Goal: Task Accomplishment & Management: Manage account settings

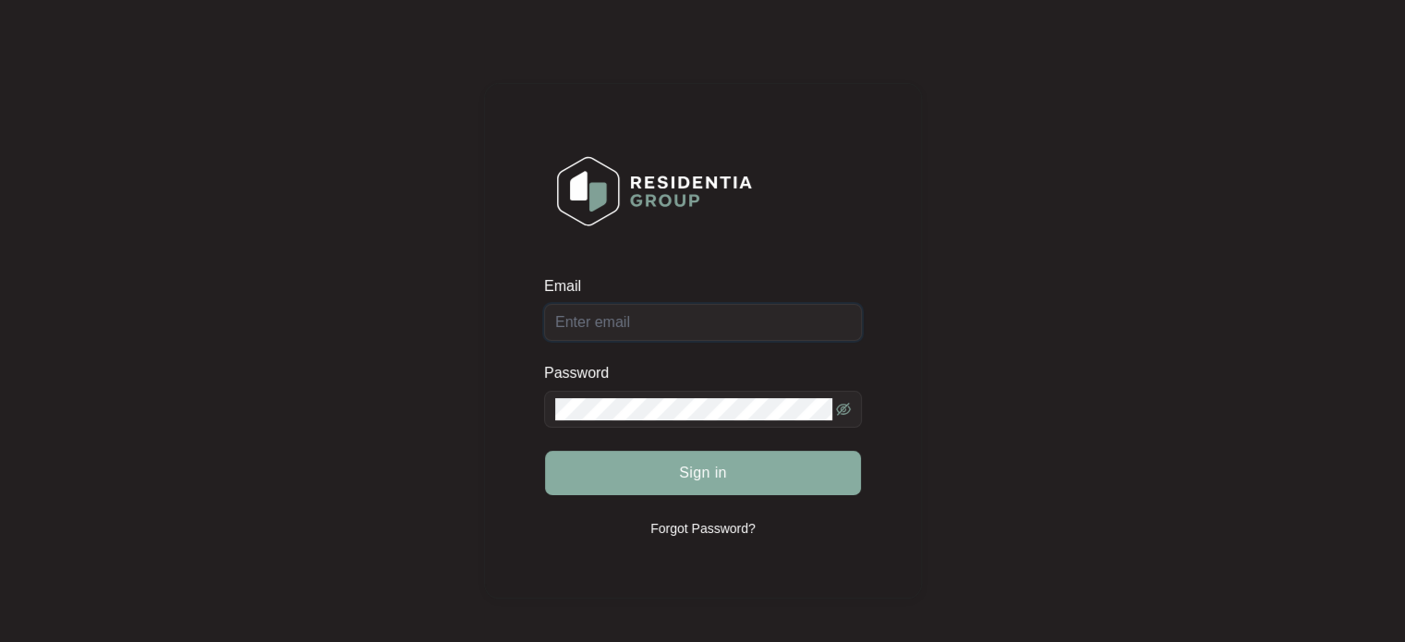
type input "[EMAIL_ADDRESS][DOMAIN_NAME]"
click at [614, 476] on button "Sign in" at bounding box center [703, 473] width 316 height 44
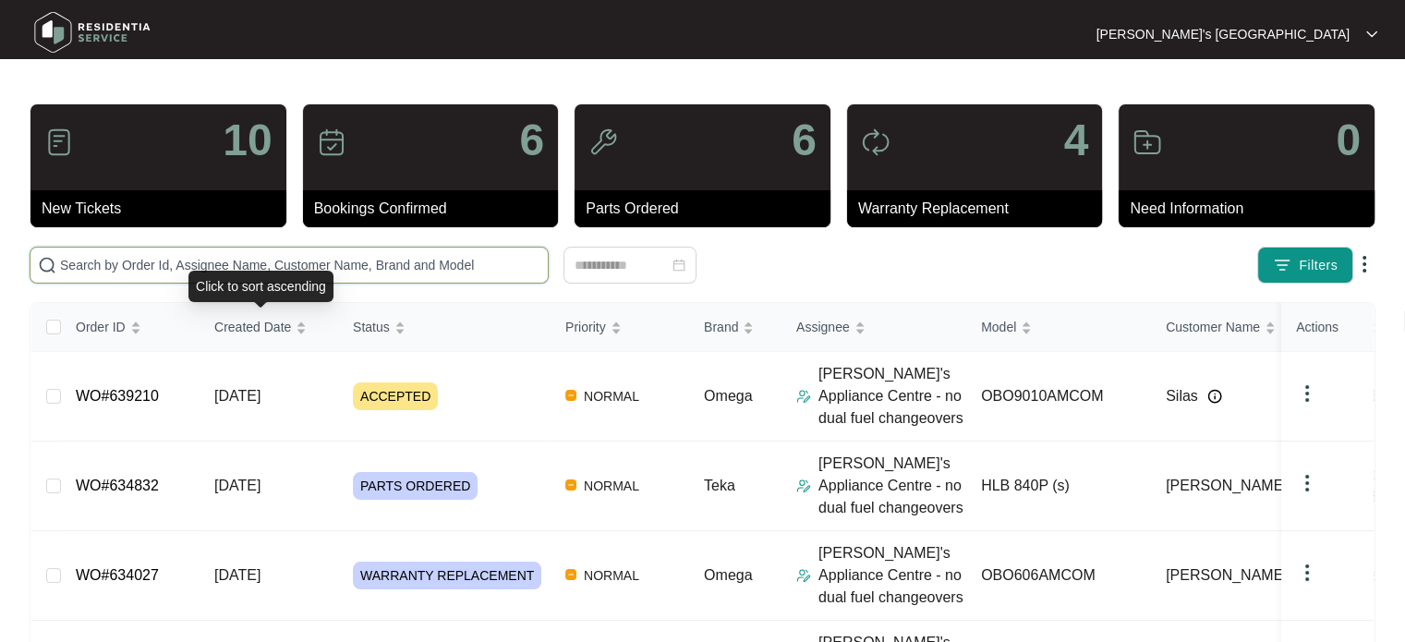
click at [352, 271] on input "text" at bounding box center [300, 265] width 480 height 20
paste input "635654"
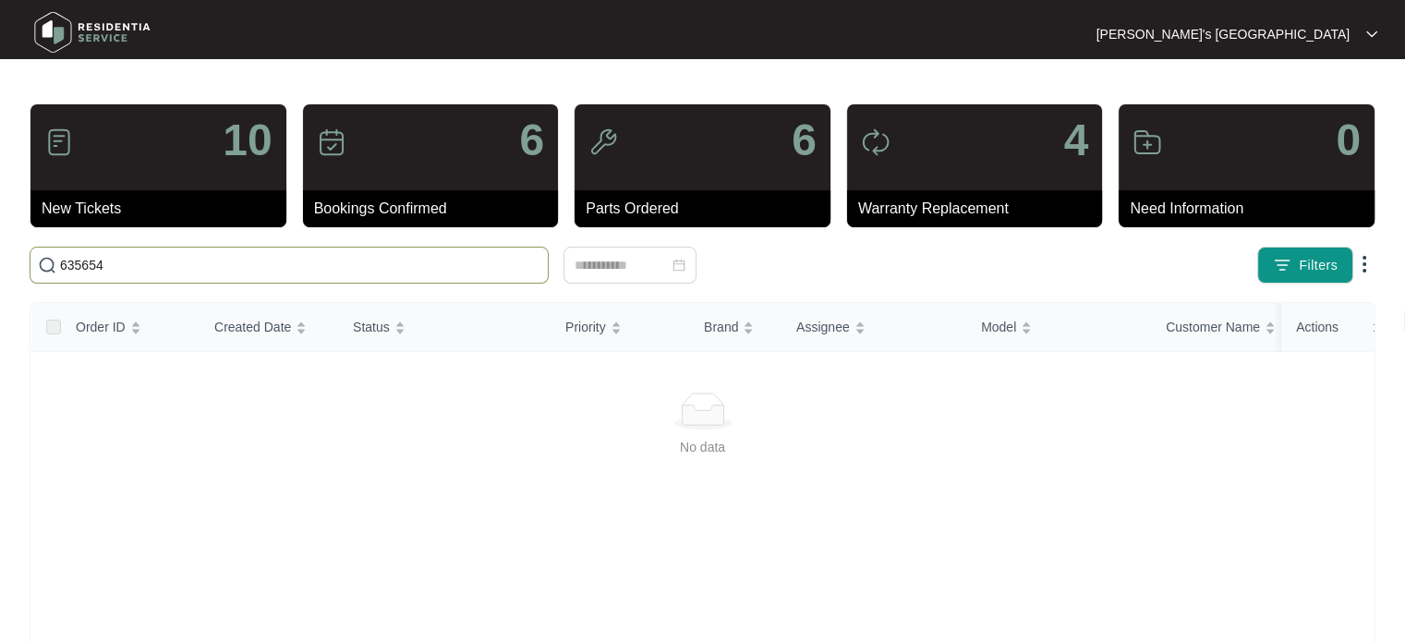
click at [366, 262] on input "635654" at bounding box center [300, 265] width 480 height 20
paste input "71 [GEOGRAPHIC_DATA]"
type input "71 [GEOGRAPHIC_DATA]"
type input "635654"
click at [1337, 268] on button "Filters" at bounding box center [1305, 265] width 96 height 37
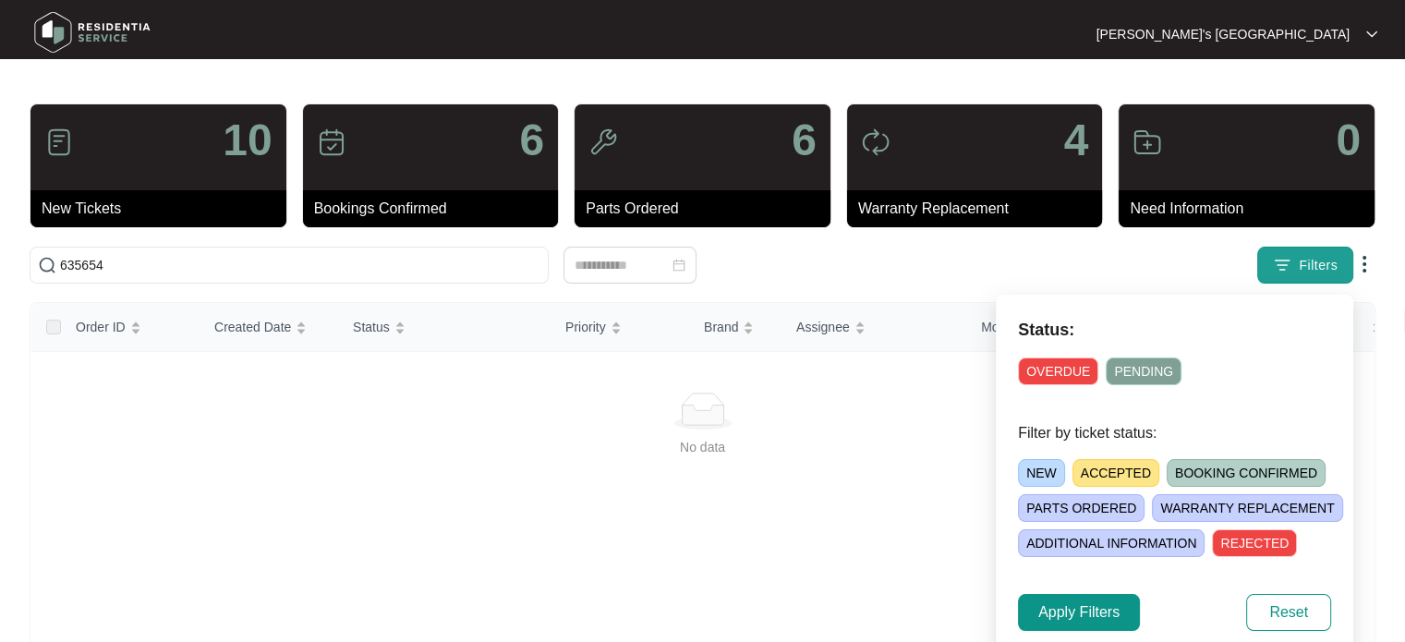
click at [1337, 268] on button "Filters" at bounding box center [1305, 265] width 96 height 37
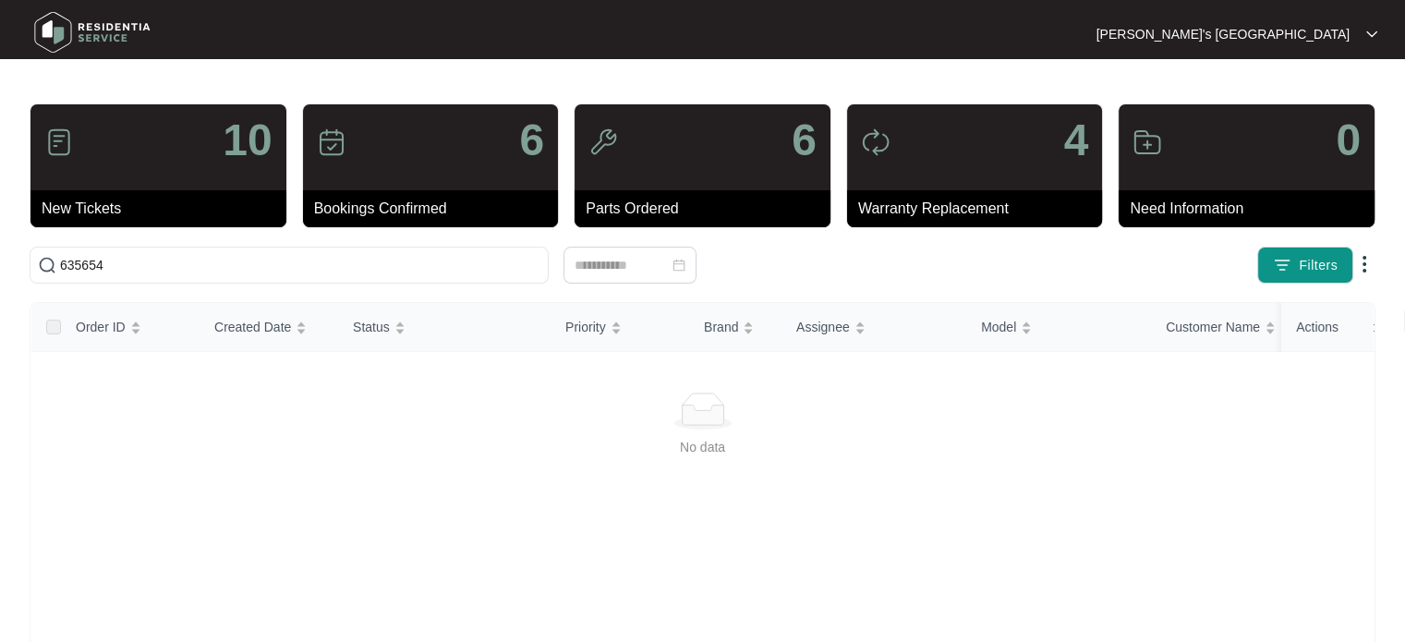
click at [1361, 263] on img at bounding box center [1364, 264] width 22 height 22
click at [854, 259] on div "Filters" at bounding box center [1099, 265] width 552 height 37
click at [228, 260] on input "635654" at bounding box center [300, 265] width 480 height 20
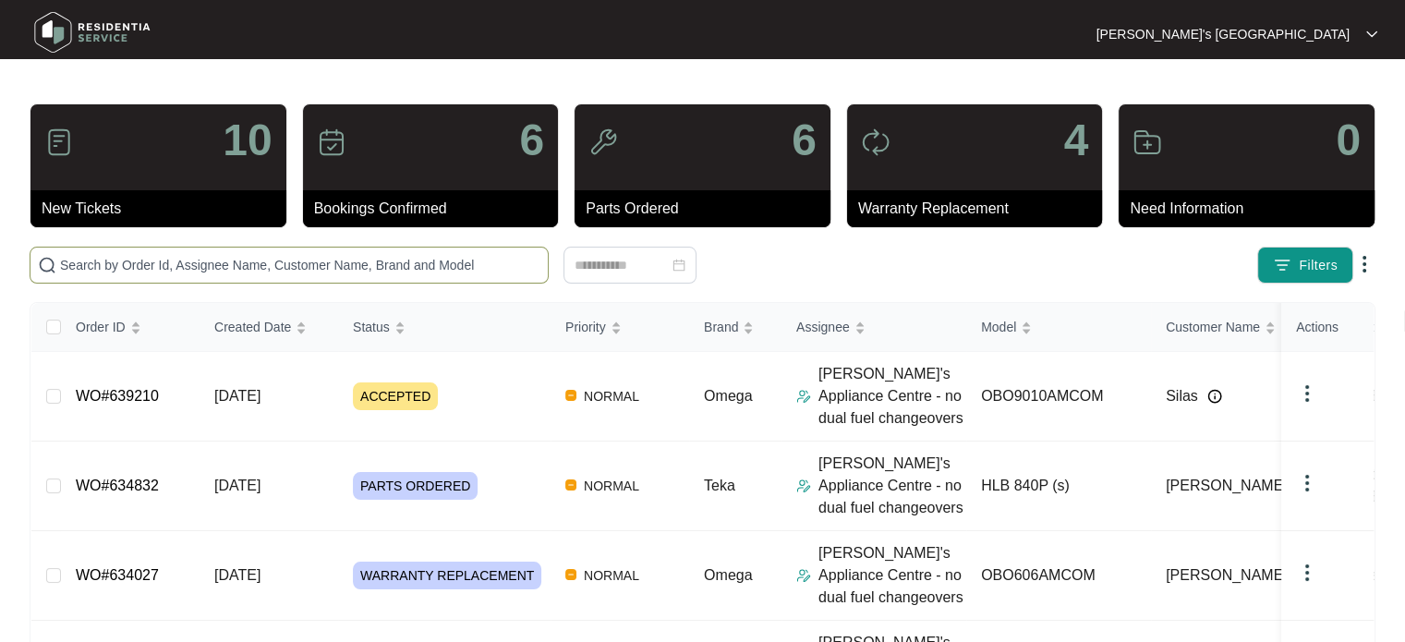
click at [157, 280] on span at bounding box center [289, 265] width 519 height 37
click at [177, 247] on span at bounding box center [289, 265] width 519 height 37
paste input "[PERSON_NAME] [PERSON_NAME]"
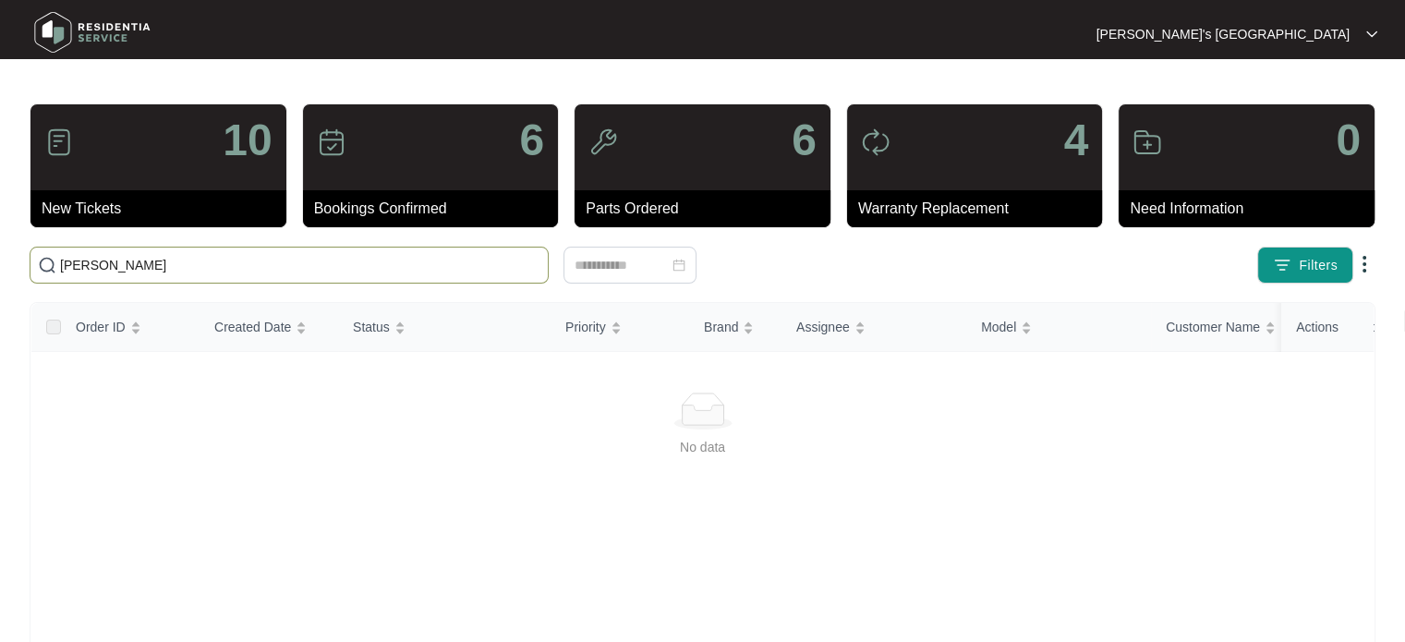
type input "[PERSON_NAME]"
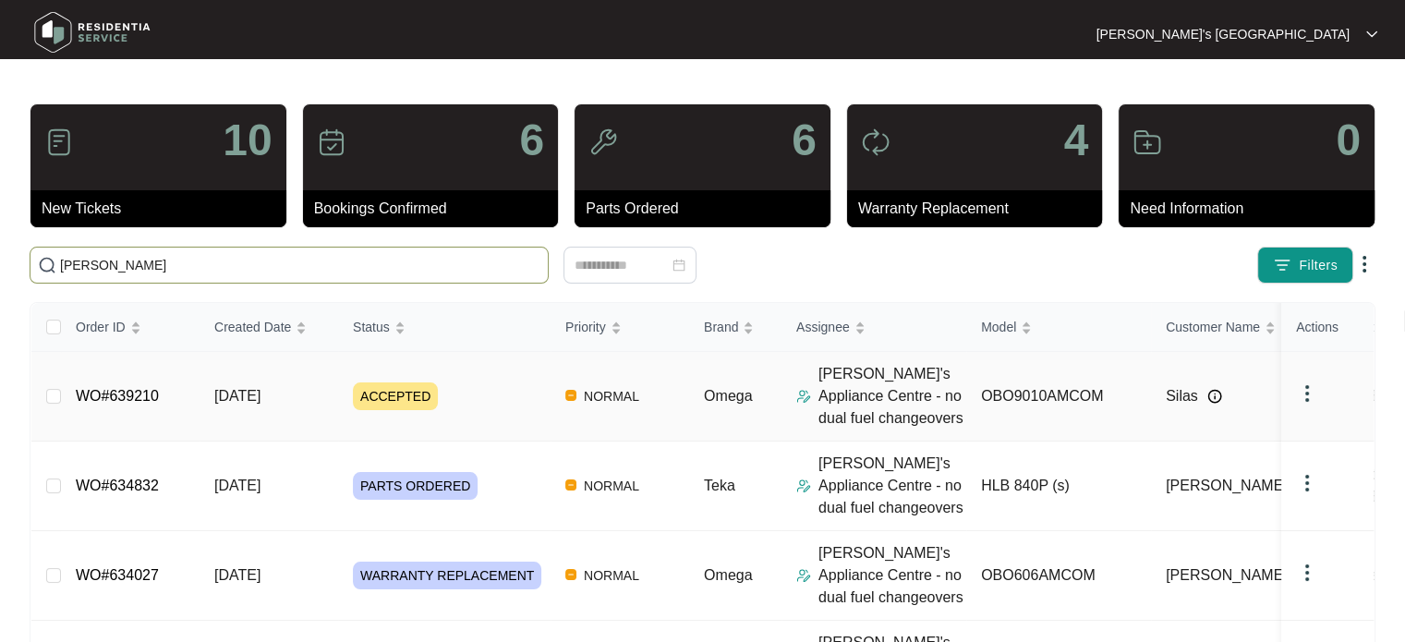
type input "Julians"
click at [1368, 265] on img at bounding box center [1364, 264] width 22 height 22
click at [1362, 264] on img at bounding box center [1364, 264] width 22 height 22
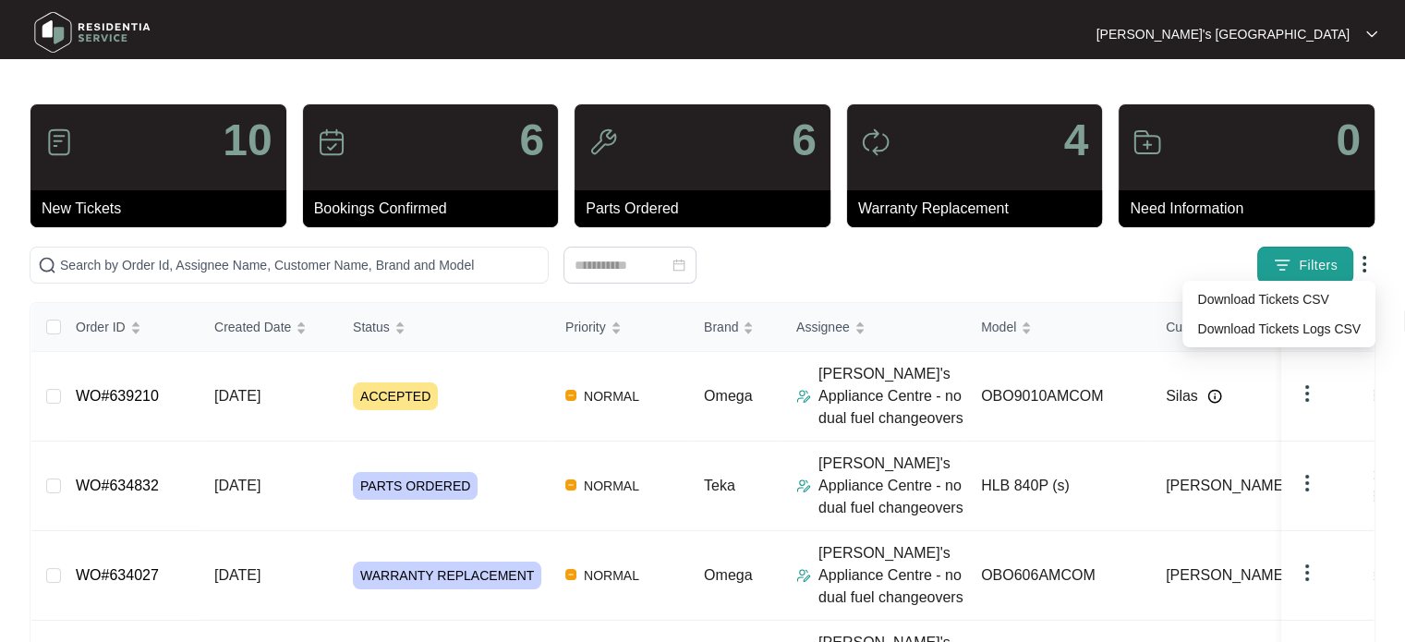
click at [1279, 258] on img "button" at bounding box center [1282, 265] width 18 height 18
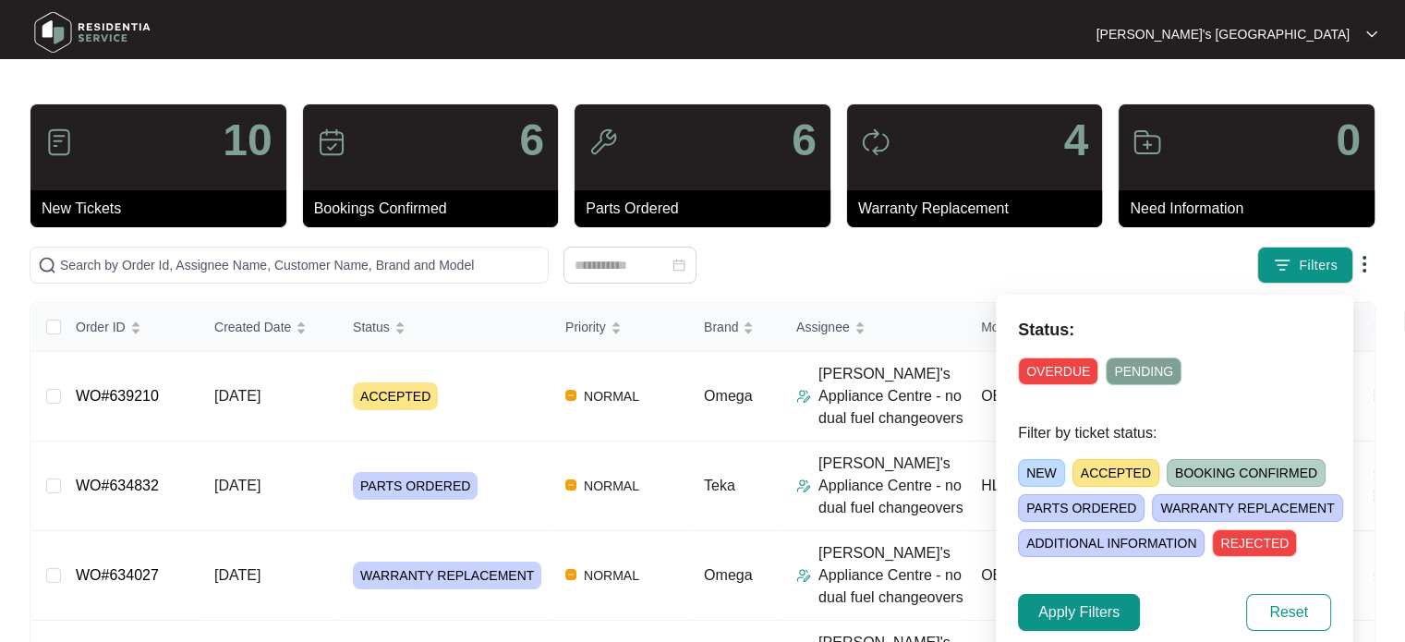
click at [1072, 380] on span "OVERDUE" at bounding box center [1058, 371] width 80 height 28
click at [1074, 376] on span "OVERDUE" at bounding box center [1060, 371] width 84 height 28
click at [1110, 370] on span "PENDING" at bounding box center [1143, 371] width 76 height 28
click at [1124, 381] on span "PENDING" at bounding box center [1144, 371] width 79 height 28
click at [1042, 477] on span "NEW" at bounding box center [1041, 473] width 47 height 28
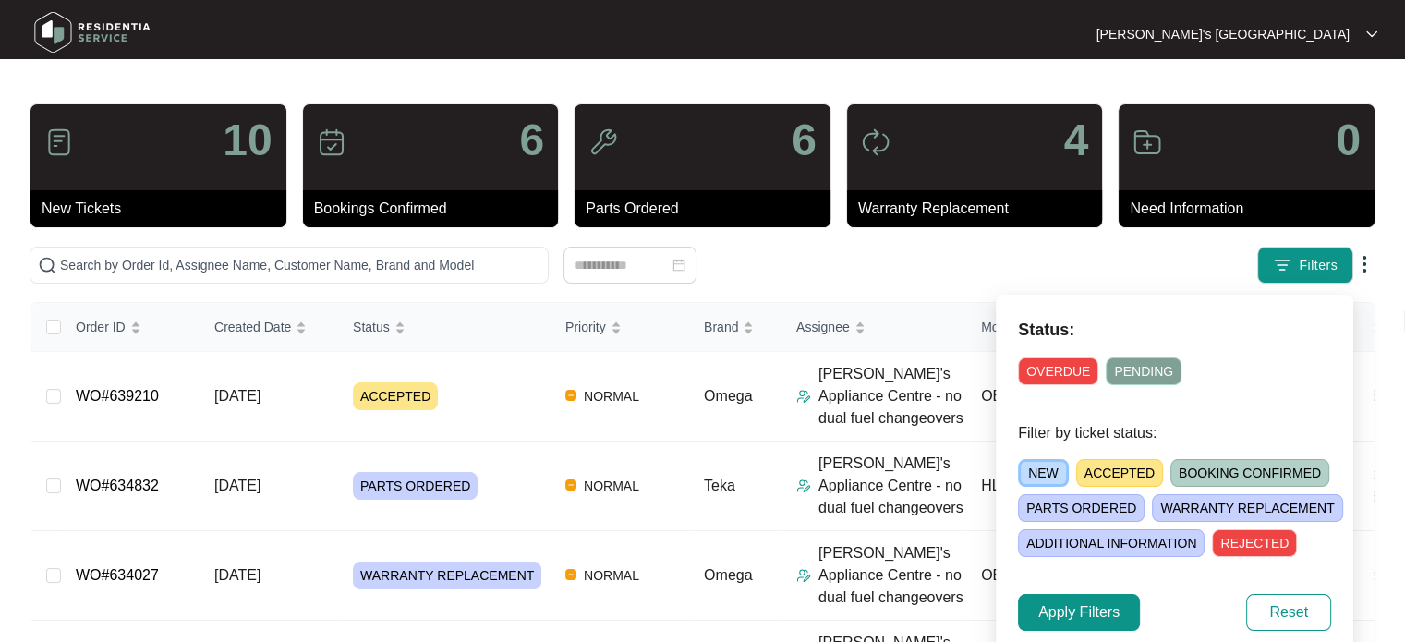
click at [1117, 477] on span "ACCEPTED" at bounding box center [1119, 473] width 87 height 28
click at [1217, 477] on span "BOOKING CONFIRMED" at bounding box center [1253, 473] width 159 height 28
click at [1096, 501] on span "PARTS ORDERED" at bounding box center [1081, 508] width 127 height 28
click at [1229, 498] on span "WARRANTY REPLACEMENT" at bounding box center [1250, 508] width 190 height 28
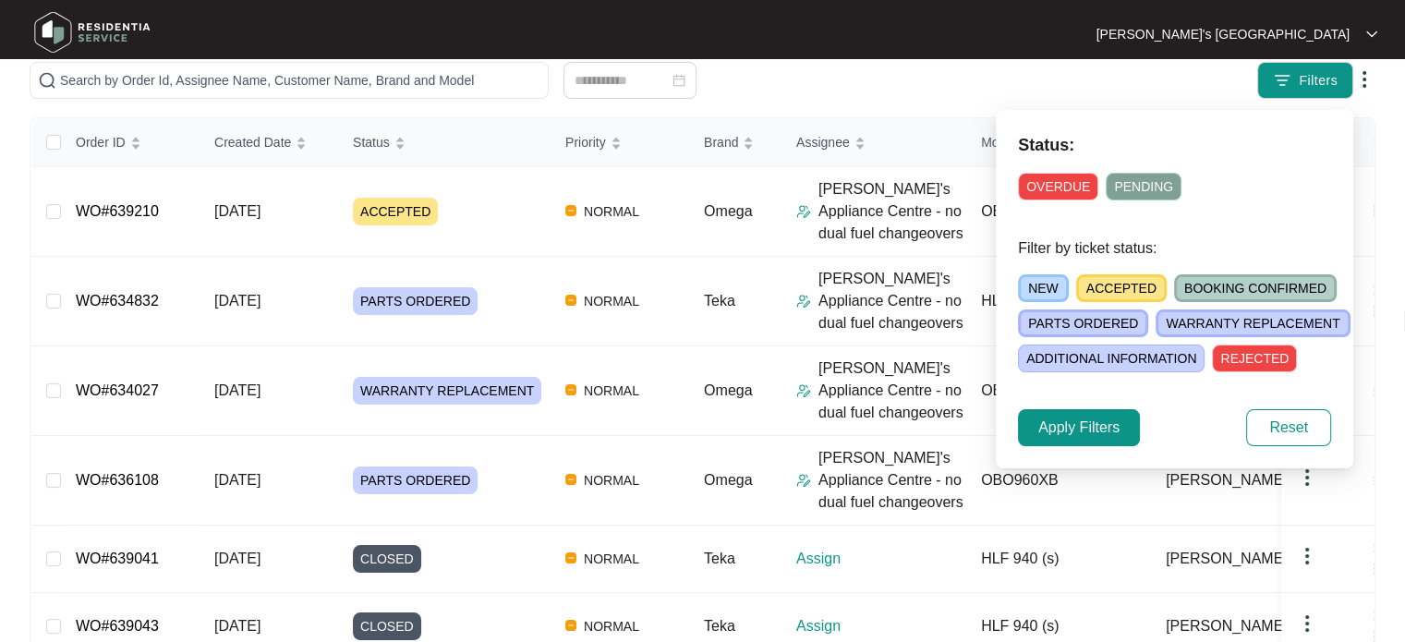
click at [1131, 366] on span "ADDITIONAL INFORMATION" at bounding box center [1111, 358] width 187 height 28
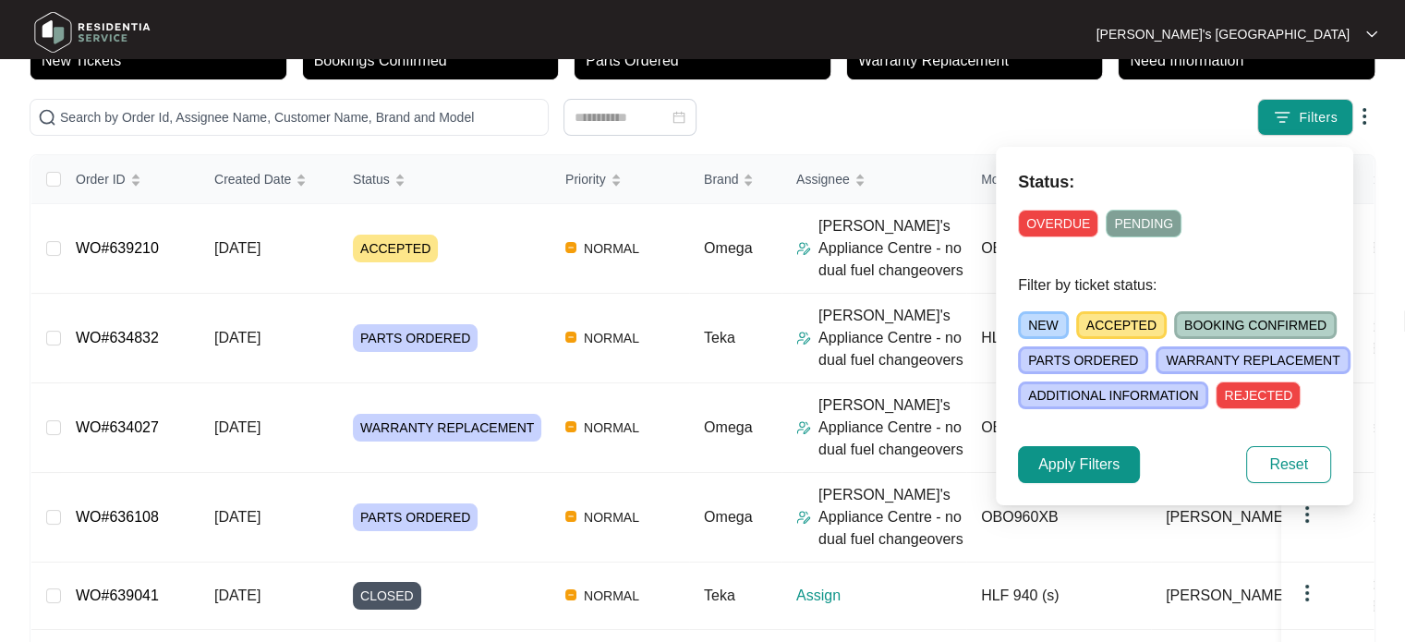
scroll to position [92, 0]
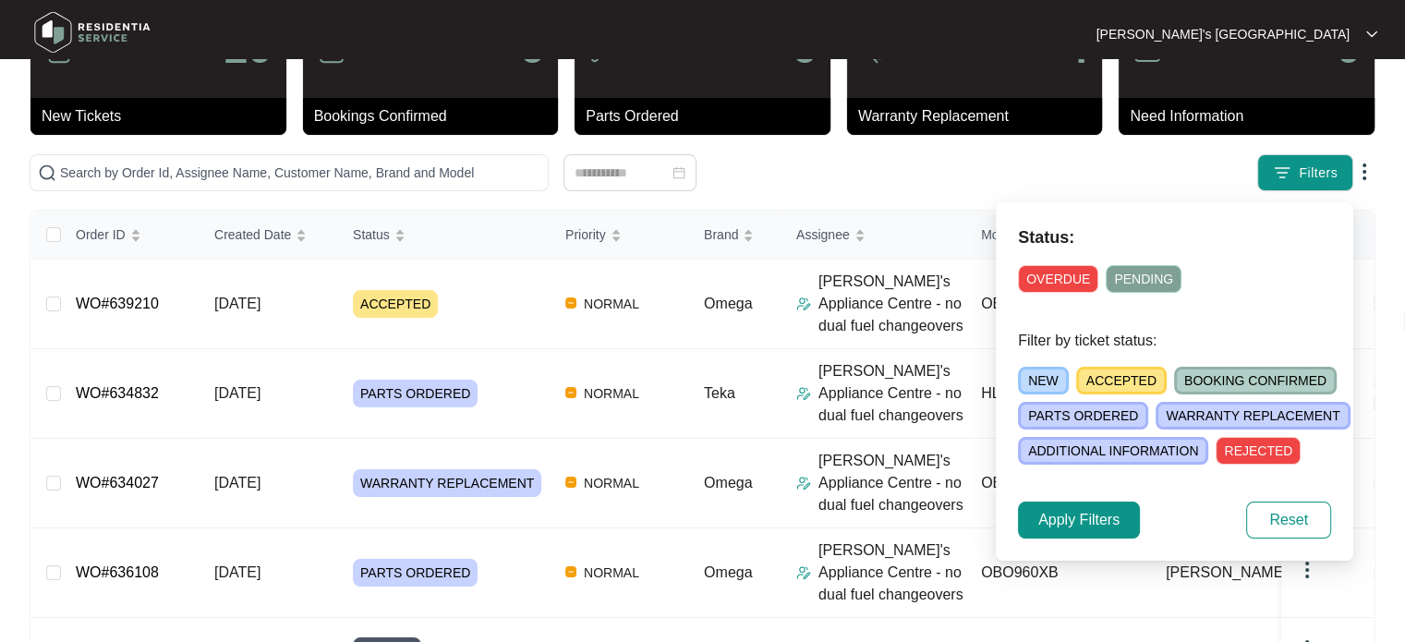
click at [1077, 278] on span "OVERDUE" at bounding box center [1058, 279] width 80 height 28
click at [1128, 276] on span "PENDING" at bounding box center [1147, 279] width 76 height 28
click at [1079, 510] on span "Apply Filters" at bounding box center [1078, 520] width 81 height 22
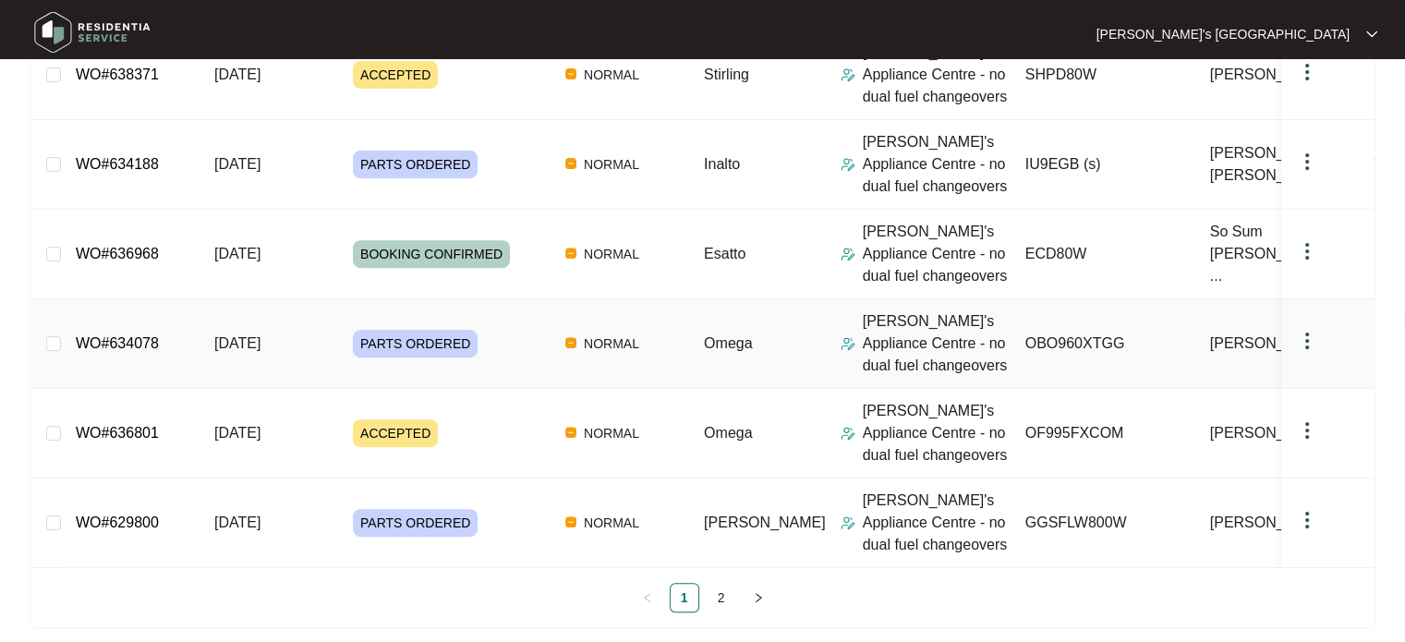
scroll to position [706, 0]
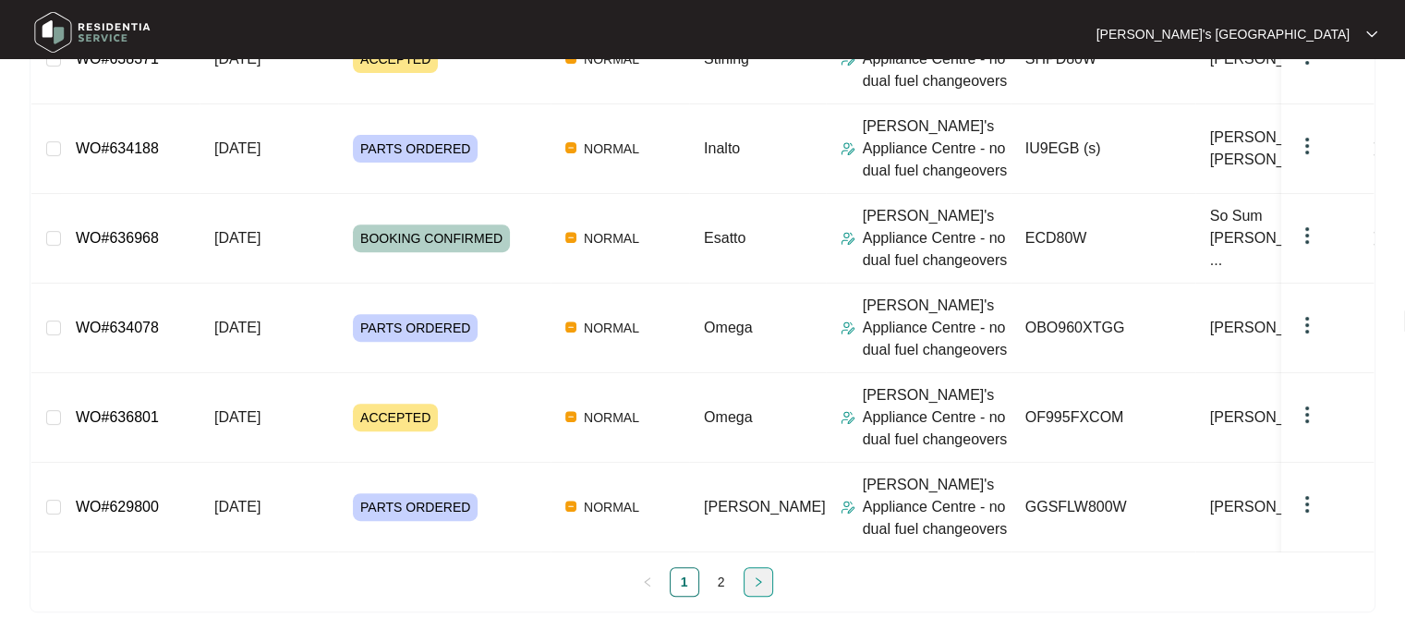
click at [750, 577] on button "button" at bounding box center [758, 582] width 30 height 30
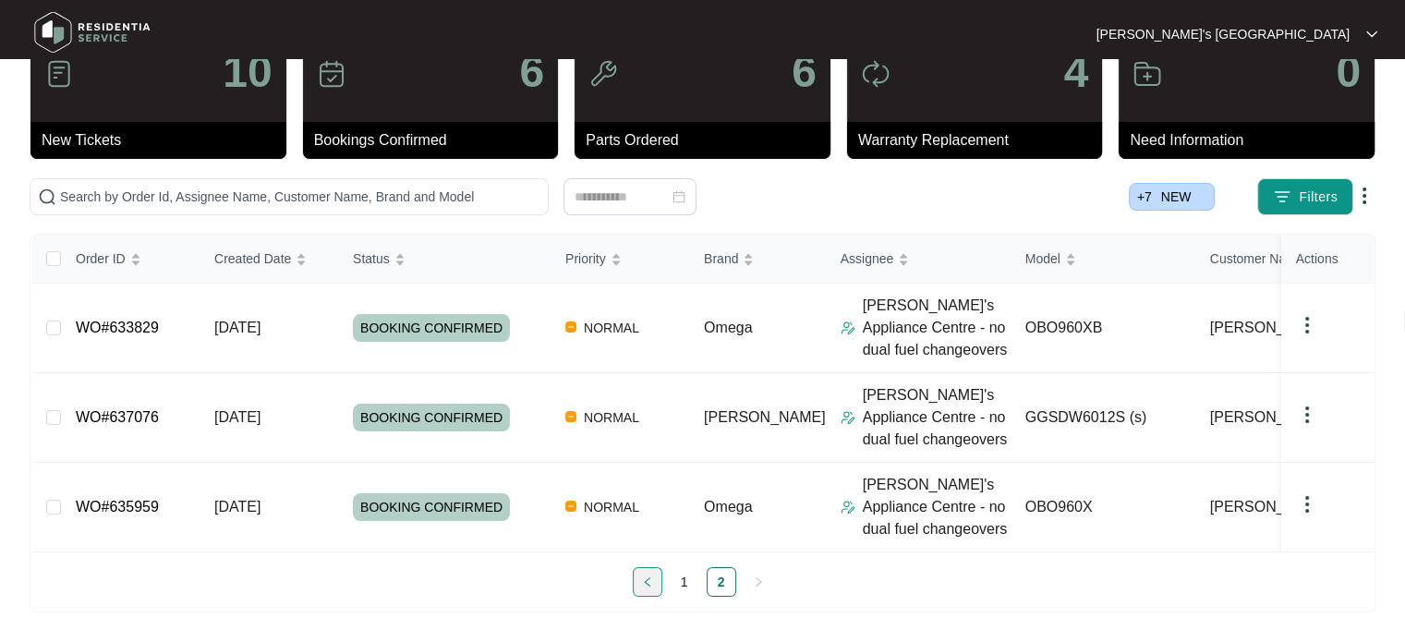
scroll to position [81, 0]
click at [649, 579] on icon "left" at bounding box center [647, 581] width 11 height 11
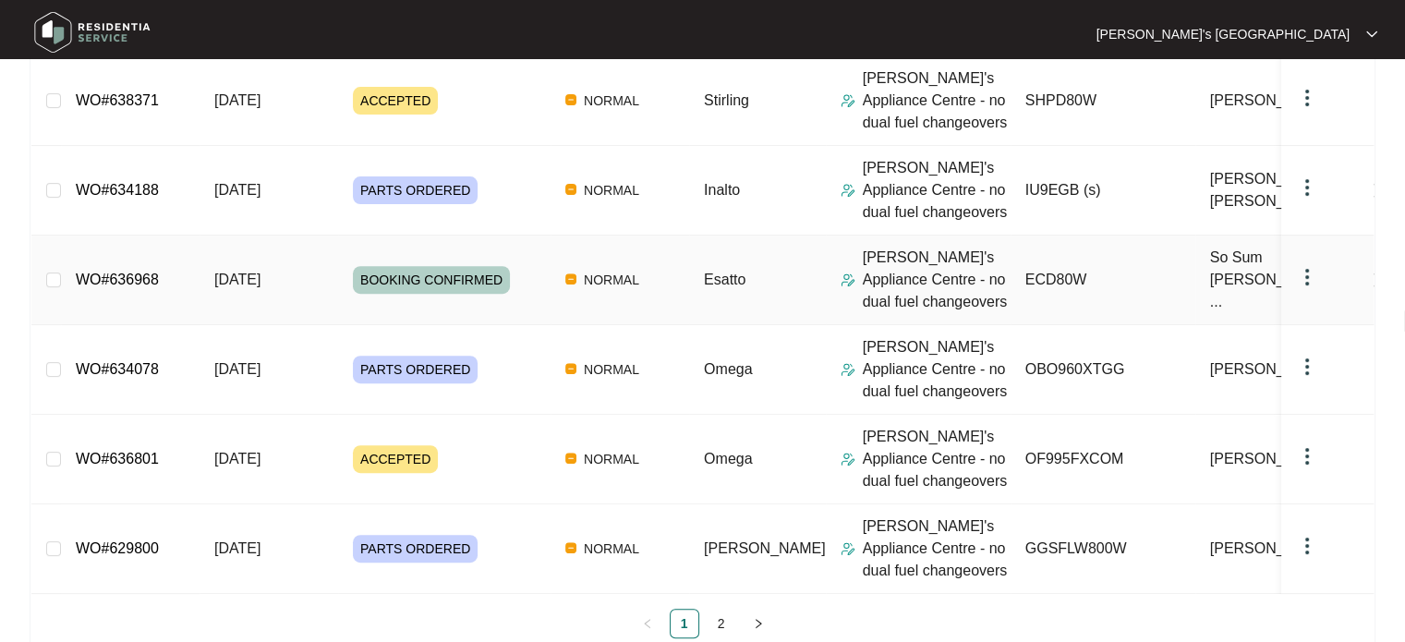
scroll to position [706, 0]
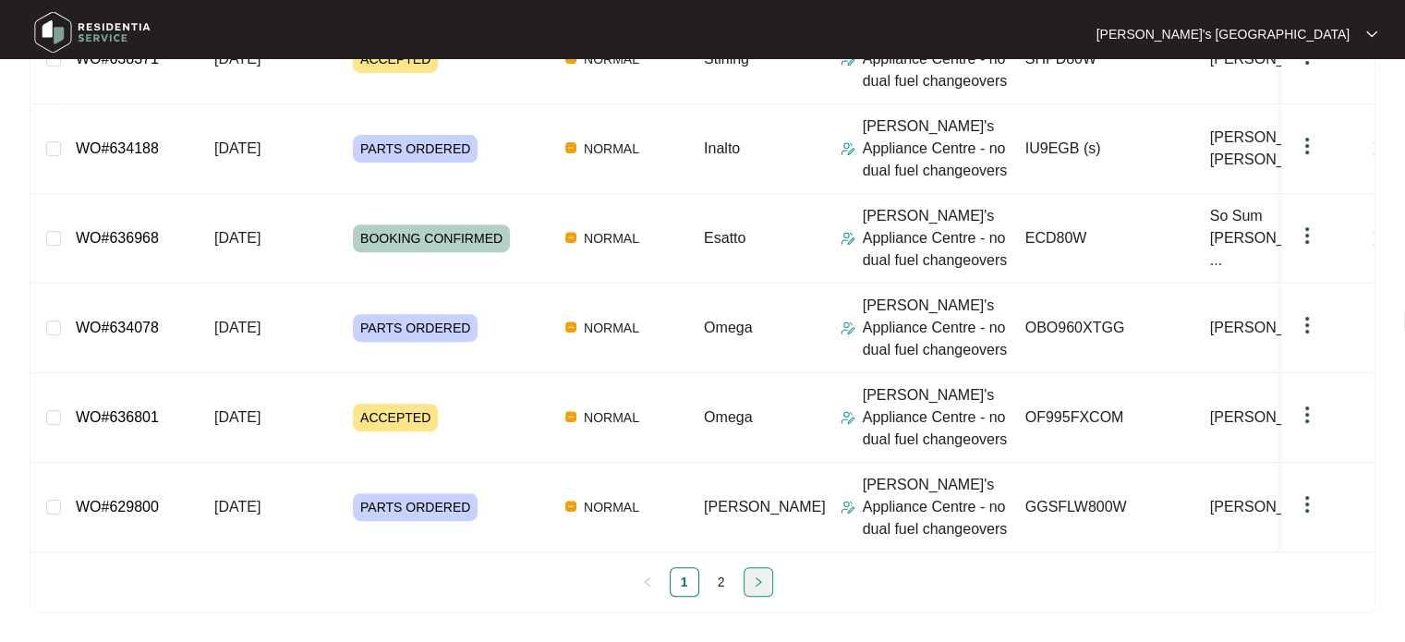
click at [766, 579] on button "button" at bounding box center [758, 582] width 30 height 30
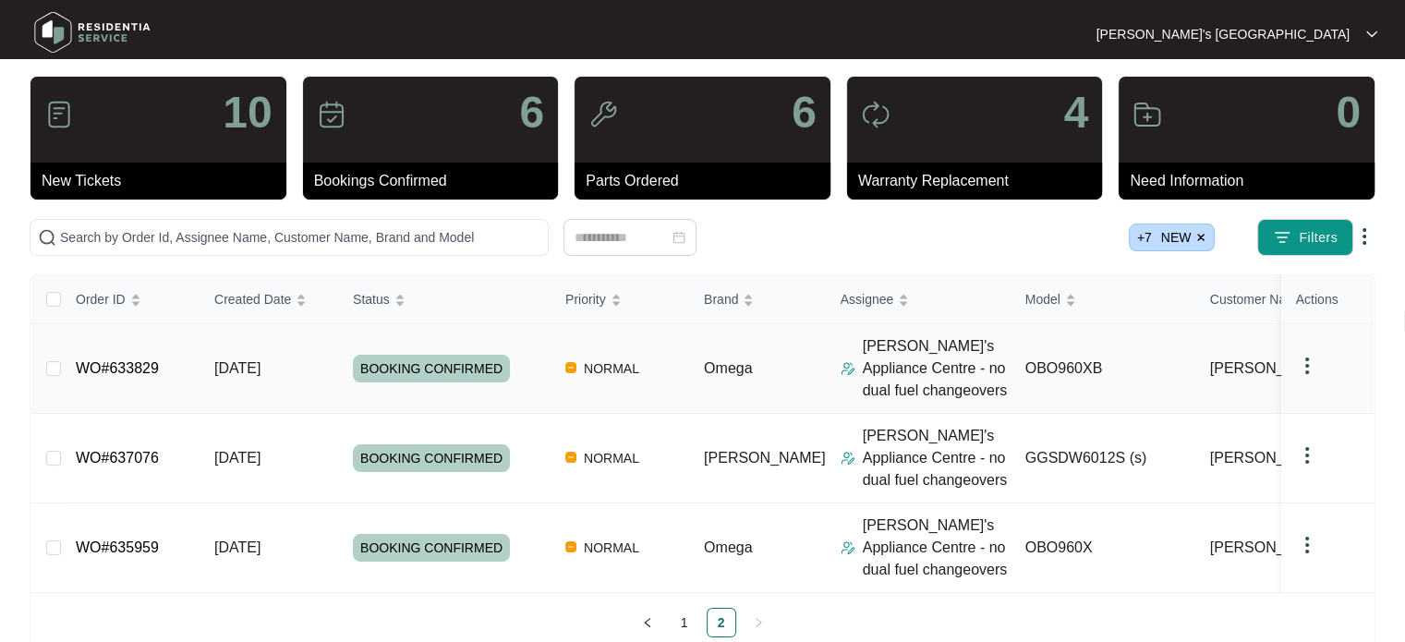
scroll to position [0, 0]
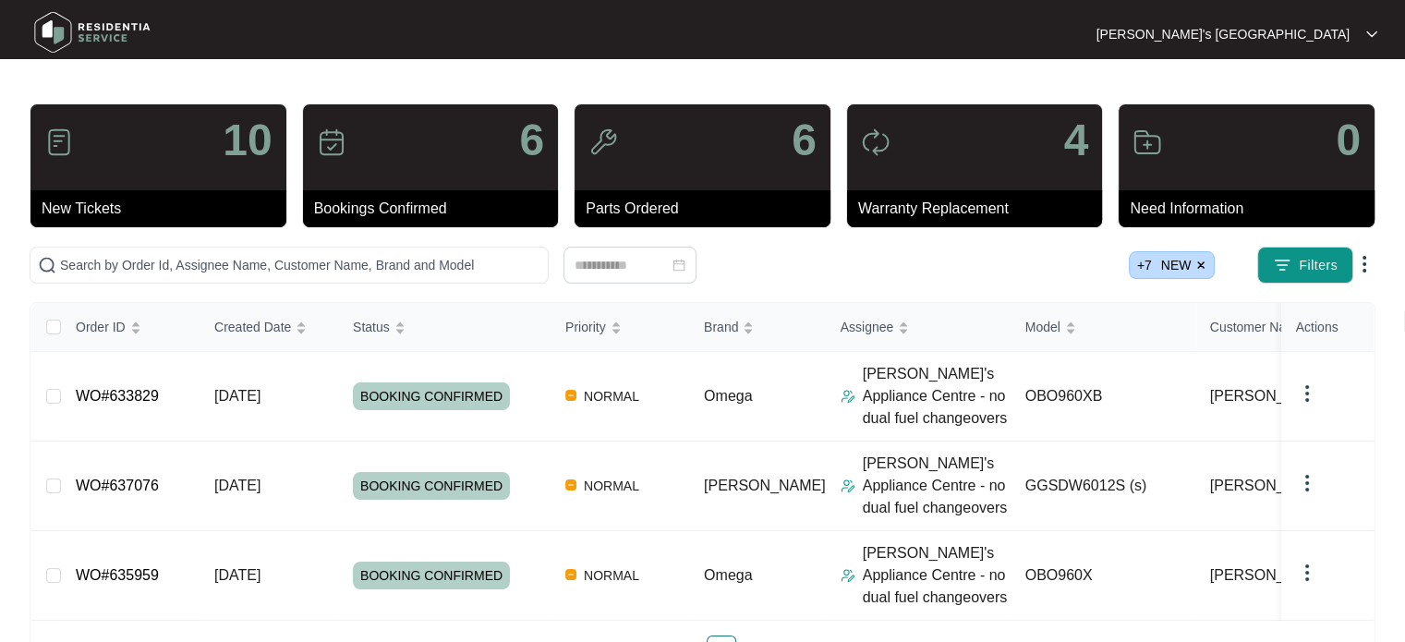
drag, startPoint x: 861, startPoint y: 332, endPoint x: 893, endPoint y: 261, distance: 78.1
click at [893, 261] on div "10 New Tickets 6 Bookings Confirmed 6 Parts Ordered 4 Warranty Replacement 0 Ne…" at bounding box center [703, 391] width 1346 height 577
click at [228, 255] on input "text" at bounding box center [300, 265] width 480 height 20
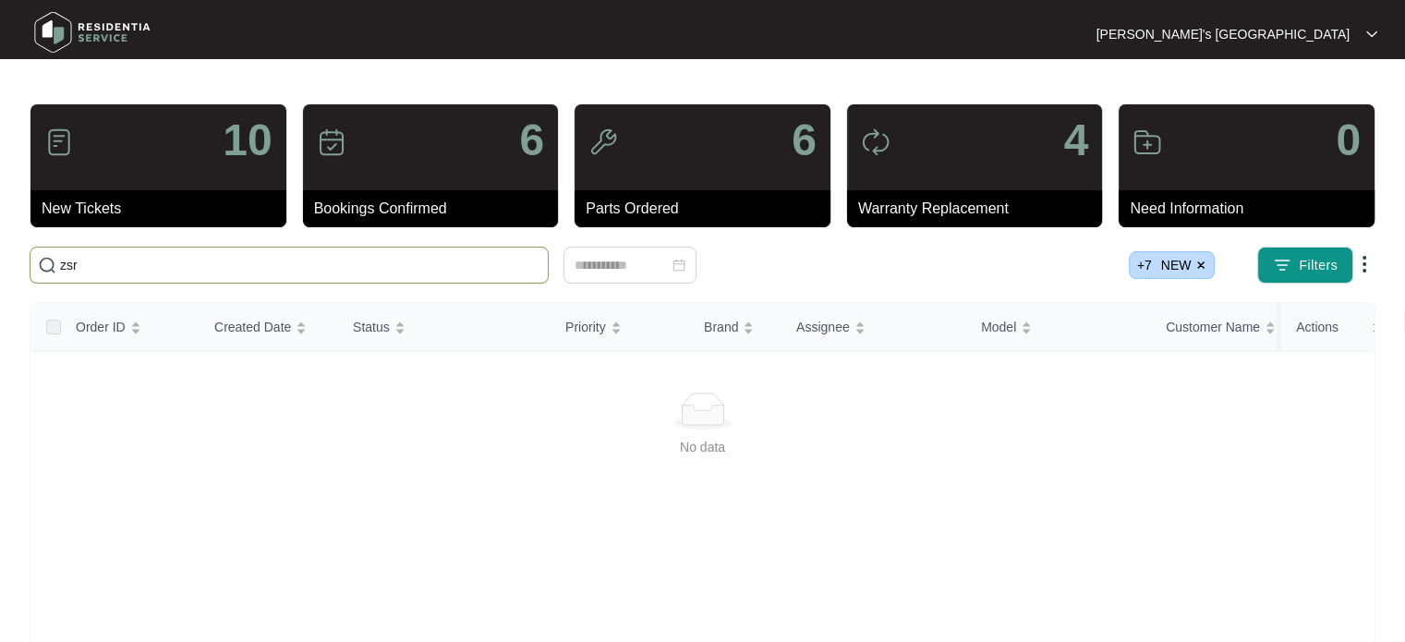
click at [1210, 268] on span "+ 7 NEW" at bounding box center [1172, 265] width 87 height 28
click at [1203, 265] on img at bounding box center [1200, 265] width 11 height 11
click at [1198, 263] on img at bounding box center [1200, 265] width 11 height 11
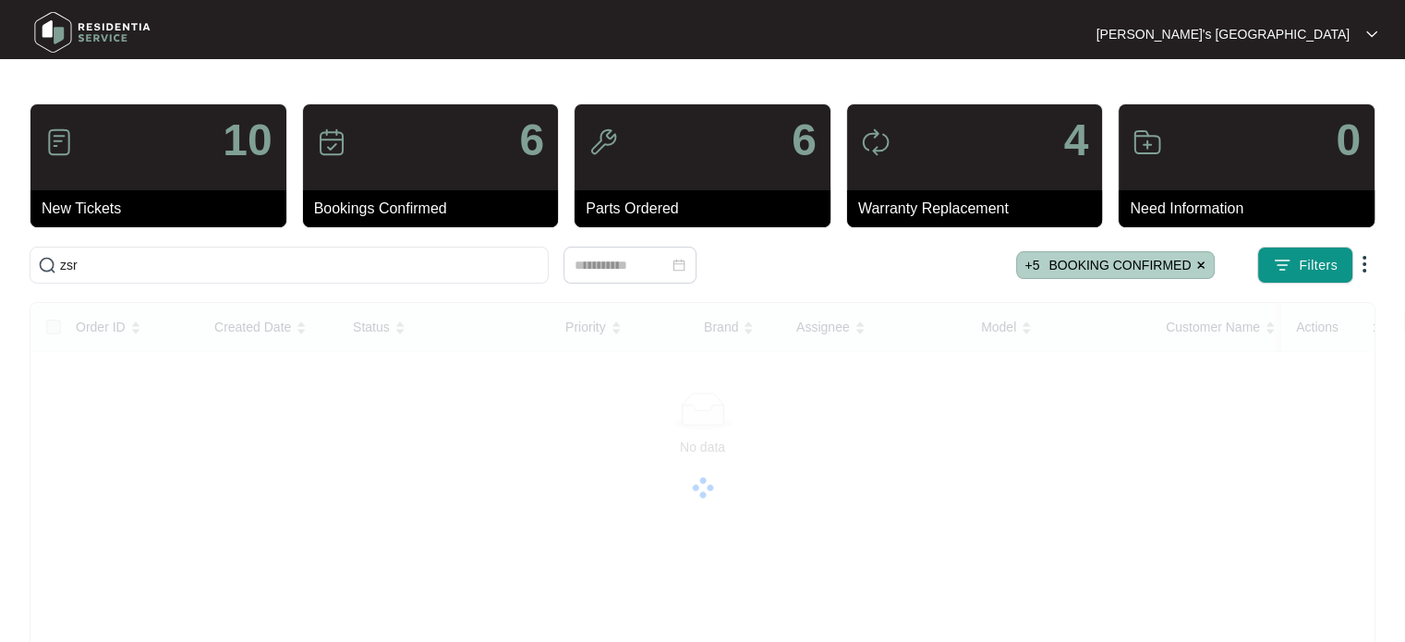
click at [1198, 263] on img at bounding box center [1200, 265] width 11 height 11
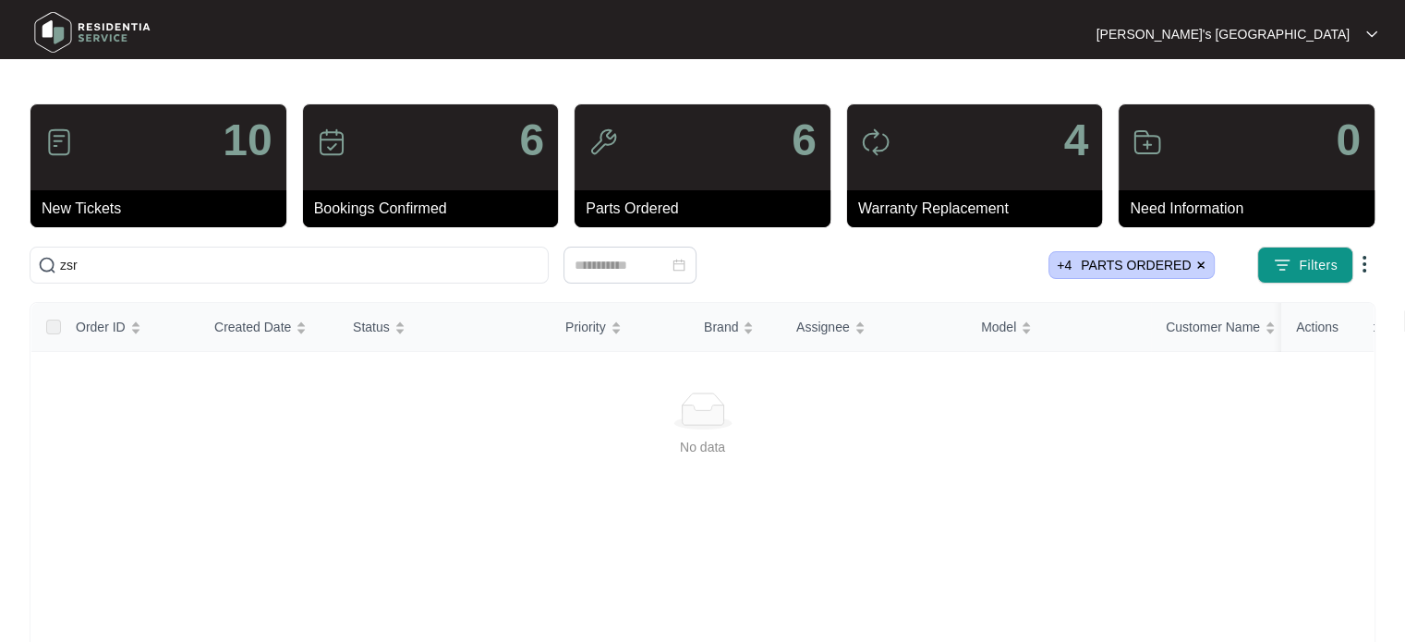
click at [1198, 263] on img at bounding box center [1200, 265] width 11 height 11
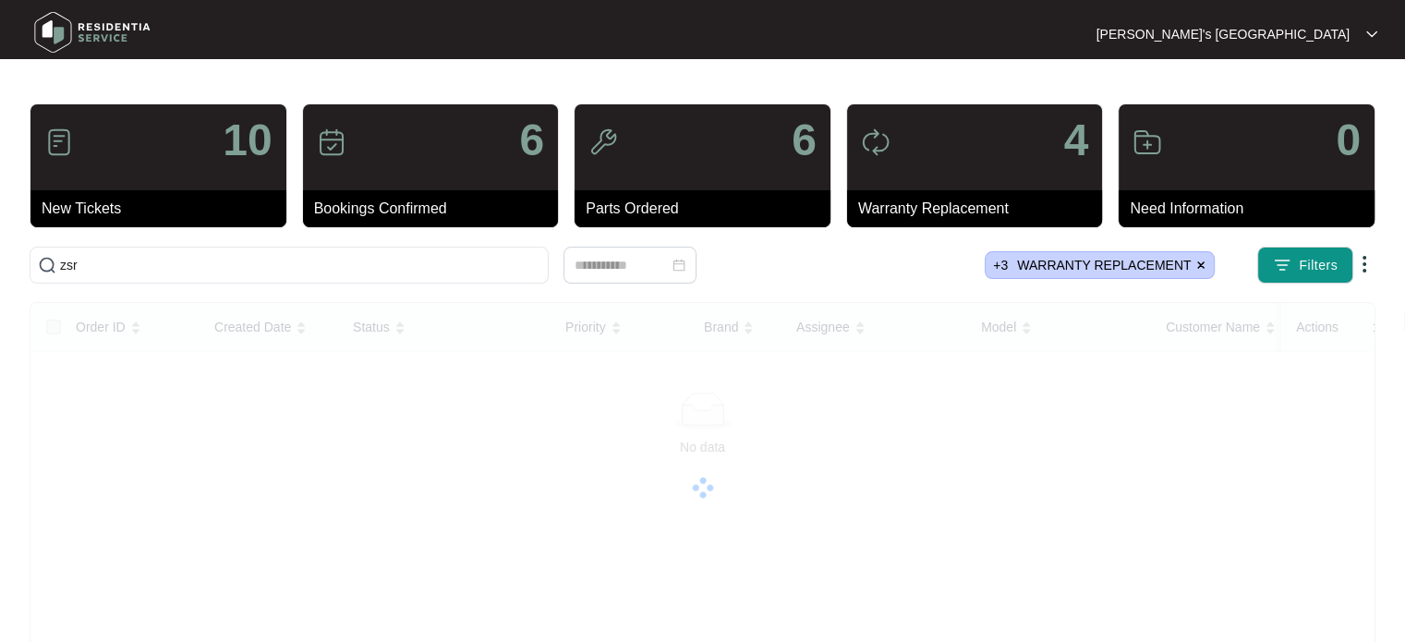
click at [1198, 263] on img at bounding box center [1200, 265] width 11 height 11
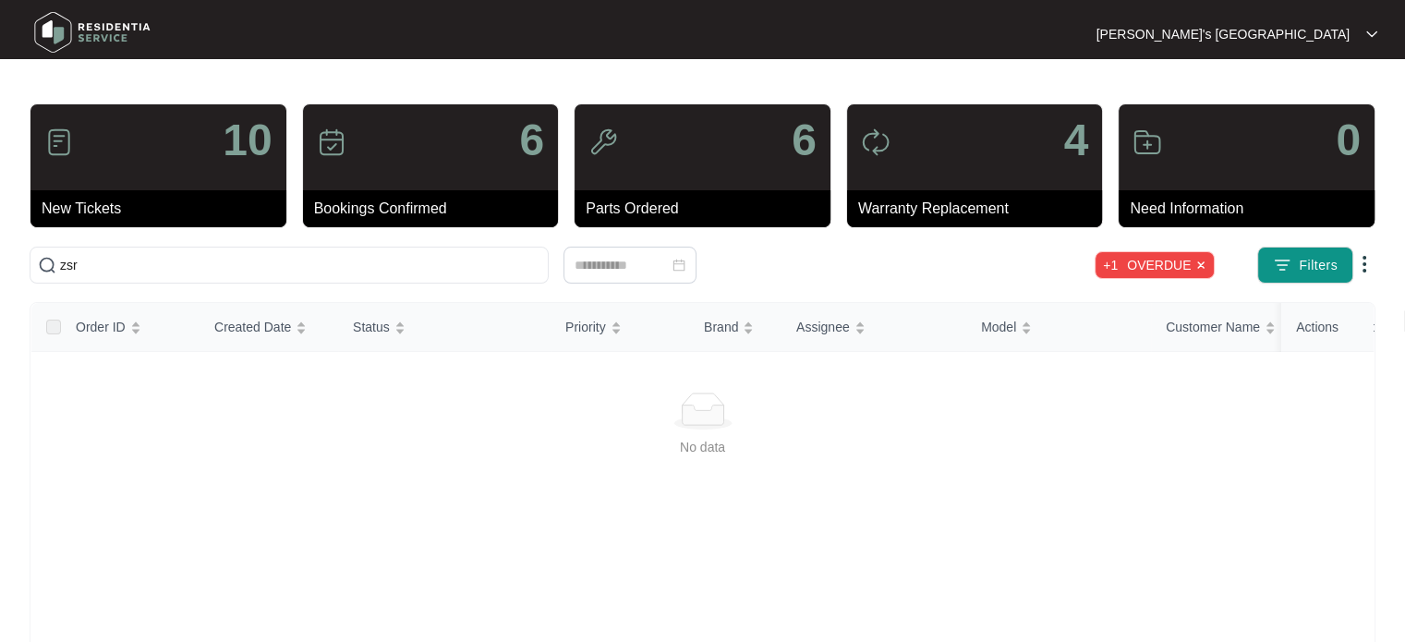
click at [1198, 263] on img at bounding box center [1200, 265] width 11 height 11
click at [1202, 264] on img at bounding box center [1200, 265] width 11 height 11
click at [237, 280] on span "zsr" at bounding box center [289, 265] width 519 height 37
type input "z"
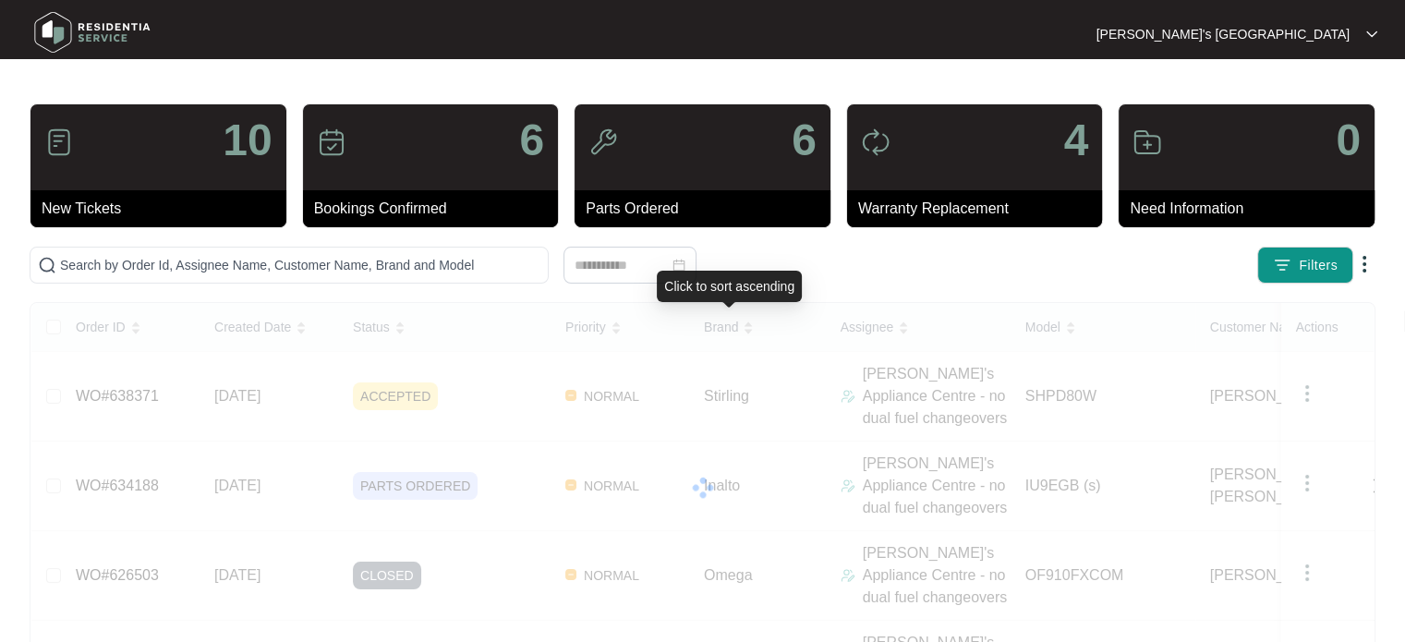
click at [765, 273] on div "Click to sort ascending" at bounding box center [729, 286] width 145 height 31
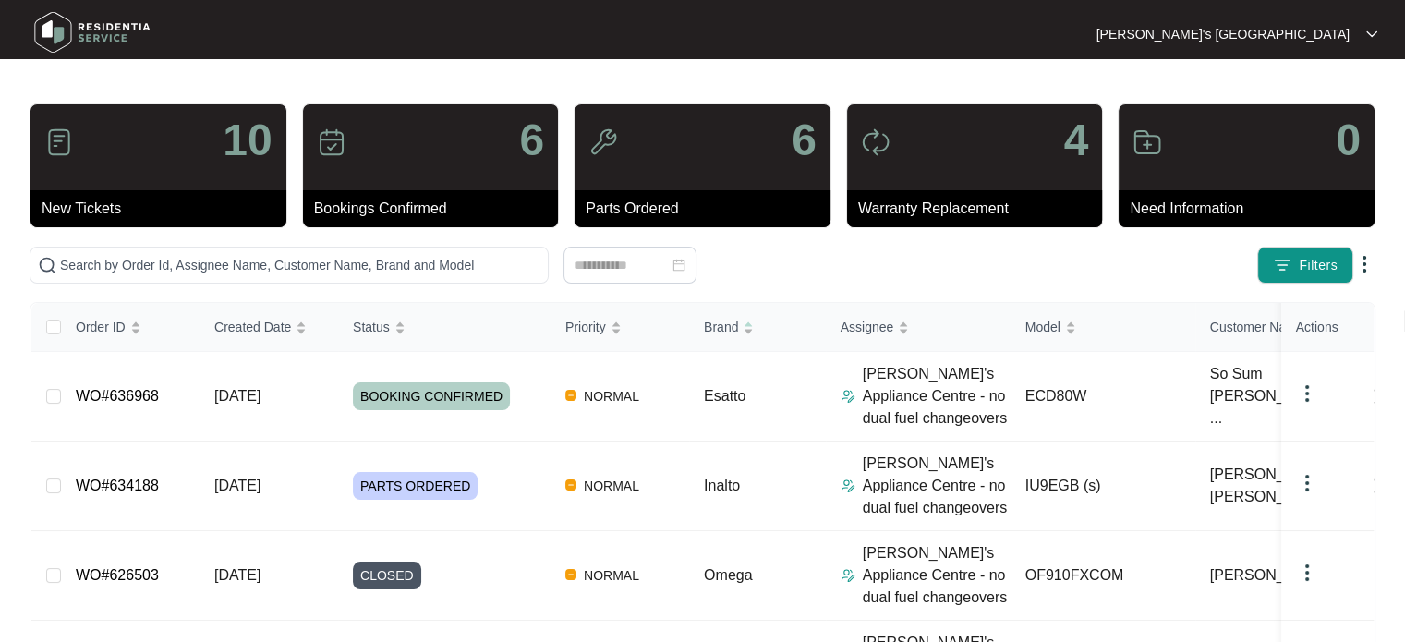
click at [1361, 32] on div "[PERSON_NAME]'s [GEOGRAPHIC_DATA]" at bounding box center [1236, 34] width 281 height 18
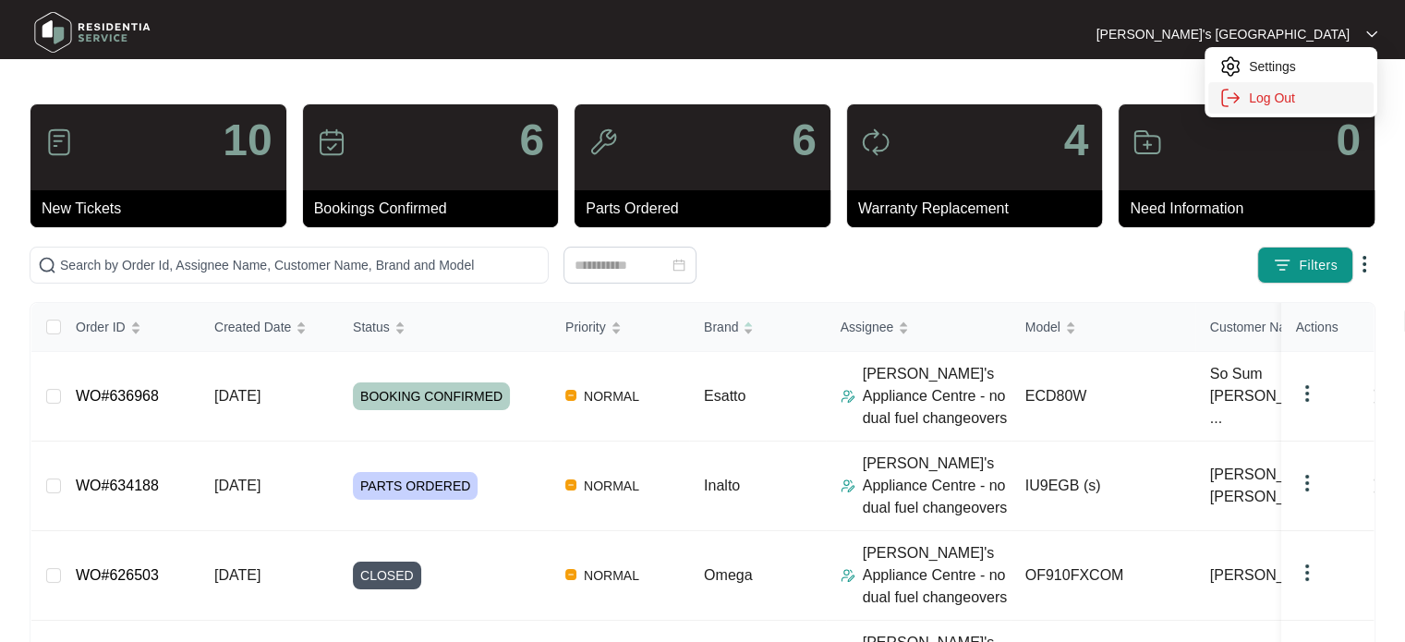
click at [1286, 94] on p "Log Out" at bounding box center [1306, 98] width 114 height 18
